Goal: Transaction & Acquisition: Purchase product/service

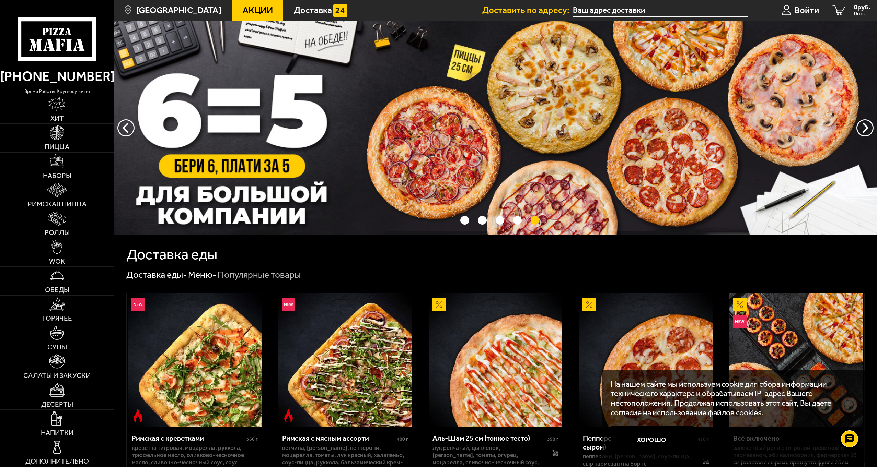
click at [61, 217] on img at bounding box center [57, 219] width 18 height 14
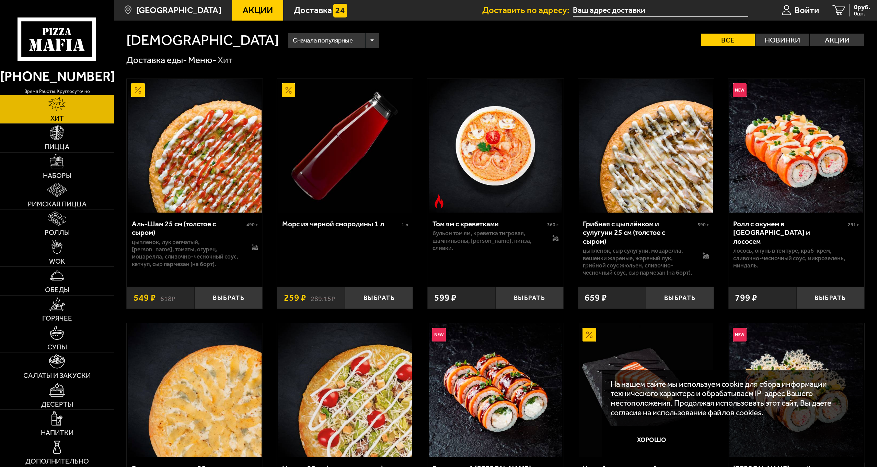
click at [61, 227] on link "Роллы" at bounding box center [57, 224] width 114 height 28
